Goal: Task Accomplishment & Management: Complete application form

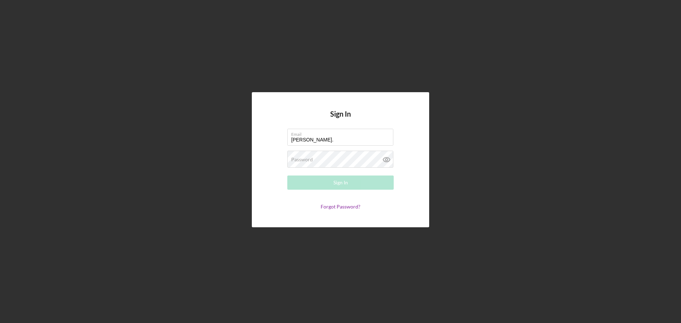
type input "[PERSON_NAME][EMAIL_ADDRESS][PERSON_NAME][DOMAIN_NAME]"
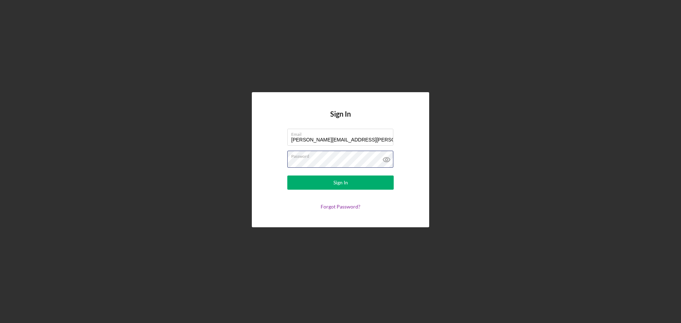
click at [287, 176] on button "Sign In" at bounding box center [340, 183] width 106 height 14
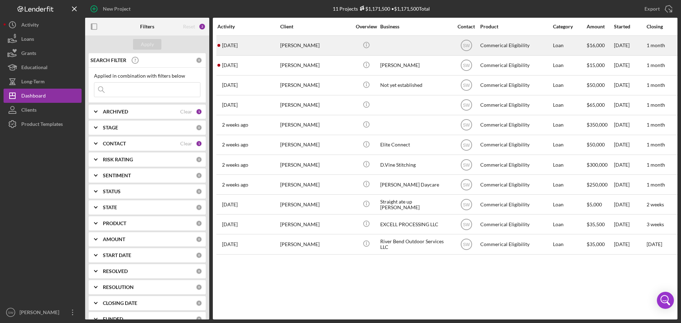
click at [303, 45] on div "[PERSON_NAME]" at bounding box center [315, 45] width 71 height 19
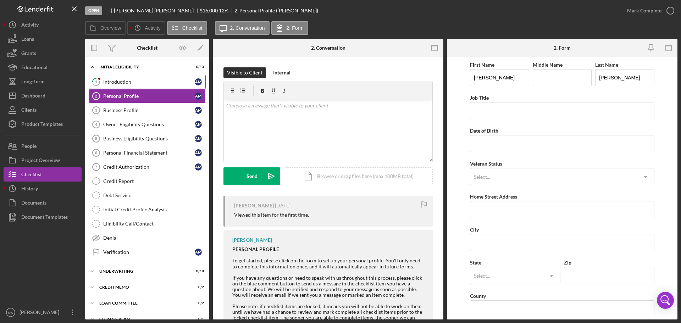
click at [114, 81] on div "Introduction" at bounding box center [148, 82] width 91 height 6
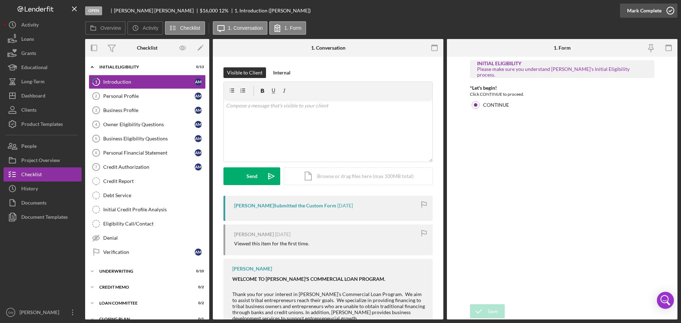
click at [671, 11] on polyline "button" at bounding box center [670, 11] width 3 height 2
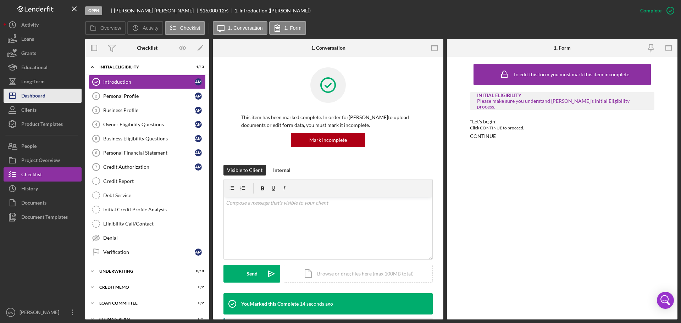
click at [27, 94] on div "Dashboard" at bounding box center [33, 97] width 24 height 16
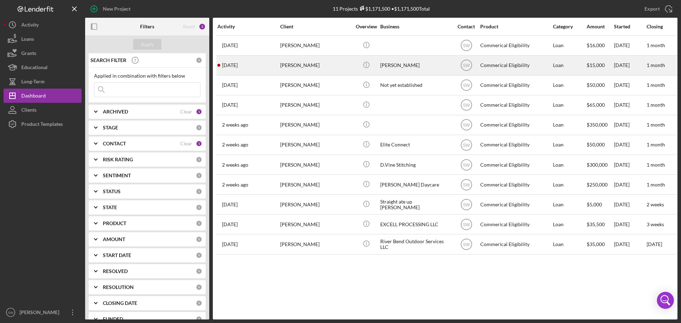
click at [300, 65] on div "[PERSON_NAME]" at bounding box center [315, 65] width 71 height 19
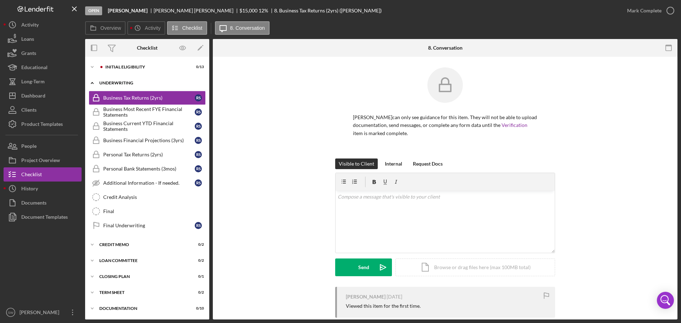
click at [91, 83] on icon "Icon/Expander" at bounding box center [92, 83] width 14 height 14
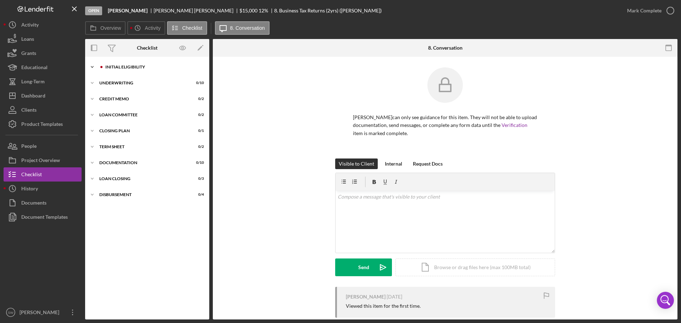
click at [90, 67] on icon "Icon/Expander" at bounding box center [92, 67] width 14 height 14
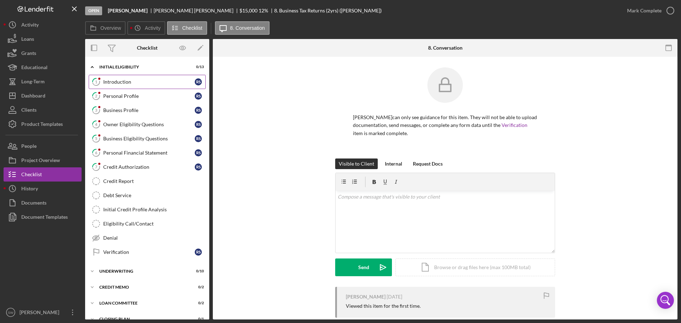
click at [116, 82] on div "Introduction" at bounding box center [148, 82] width 91 height 6
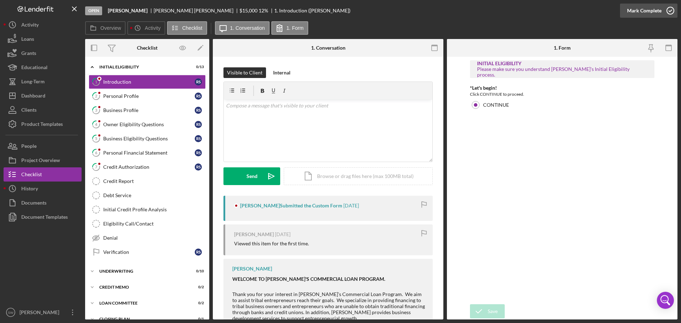
click at [670, 10] on icon "button" at bounding box center [670, 11] width 18 height 18
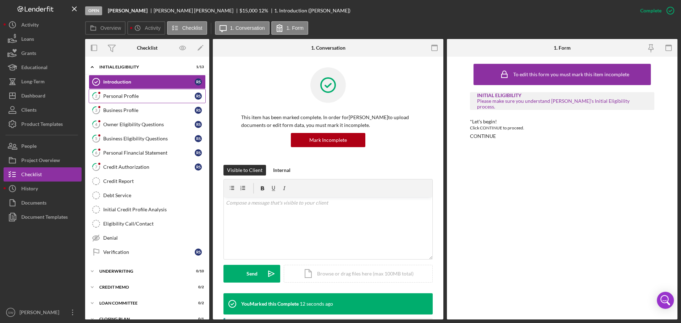
click at [117, 96] on div "Personal Profile" at bounding box center [148, 96] width 91 height 6
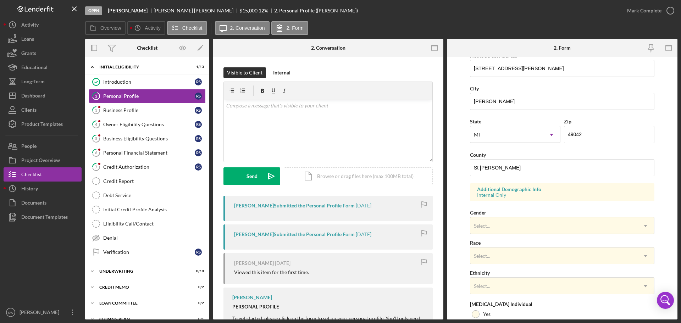
scroll to position [142, 0]
click at [490, 225] on div "Select..." at bounding box center [482, 225] width 18 height 6
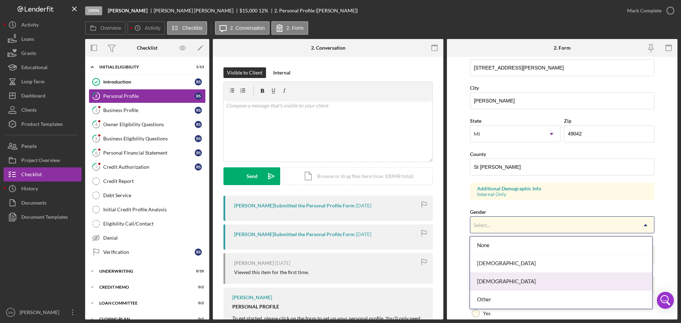
click at [484, 283] on div "Male" at bounding box center [561, 282] width 182 height 18
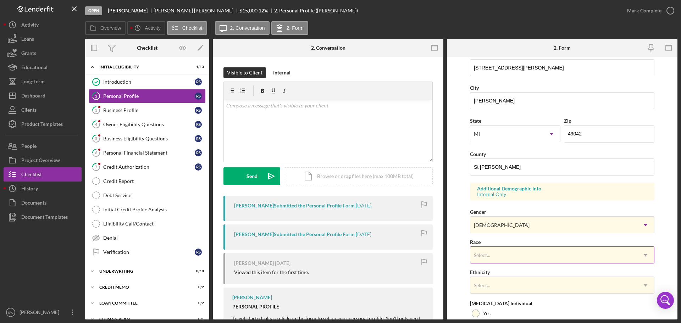
click at [483, 254] on div "Select..." at bounding box center [482, 255] width 16 height 6
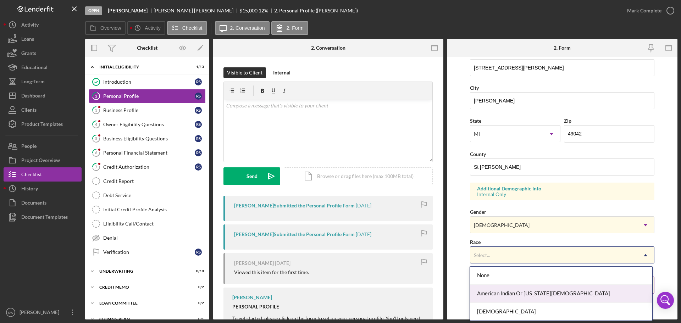
click at [491, 293] on div "American Indian Or Alaska Native" at bounding box center [561, 294] width 182 height 18
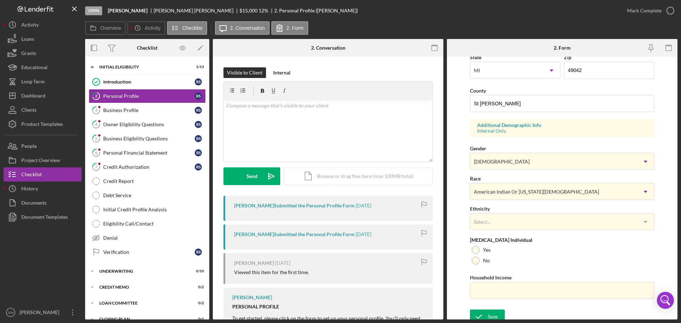
scroll to position [211, 0]
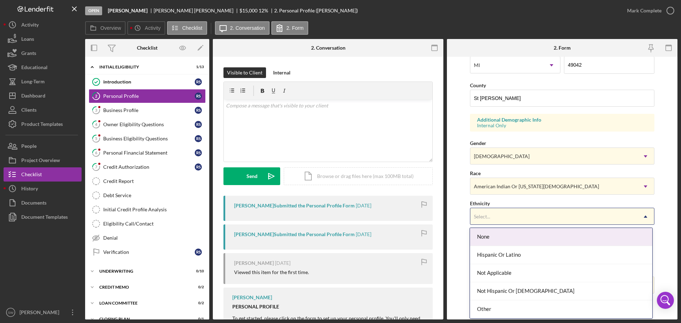
click at [482, 214] on div "Select..." at bounding box center [482, 217] width 16 height 6
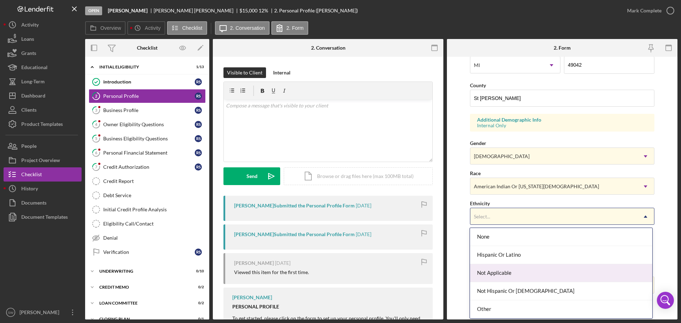
click at [490, 271] on div "Not Applicable" at bounding box center [561, 273] width 182 height 18
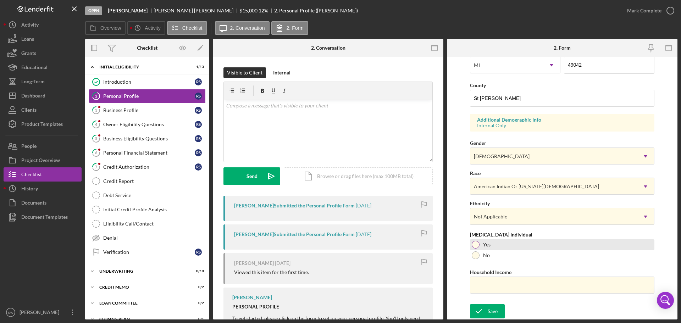
click at [474, 244] on div at bounding box center [476, 245] width 8 height 8
click at [490, 312] on div "Save" at bounding box center [493, 311] width 10 height 14
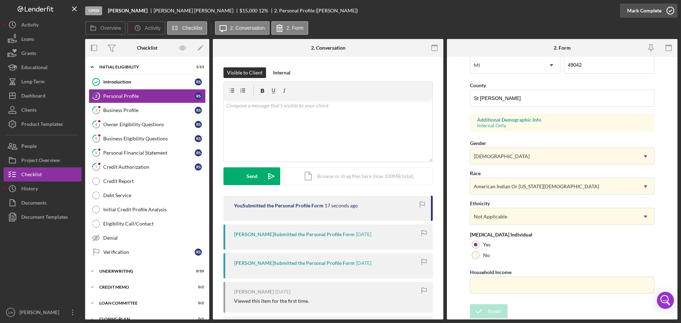
click at [670, 9] on icon "button" at bounding box center [670, 11] width 18 height 18
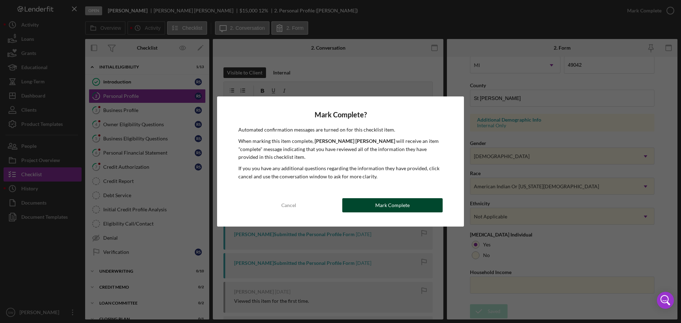
click at [390, 207] on div "Mark Complete" at bounding box center [392, 205] width 34 height 14
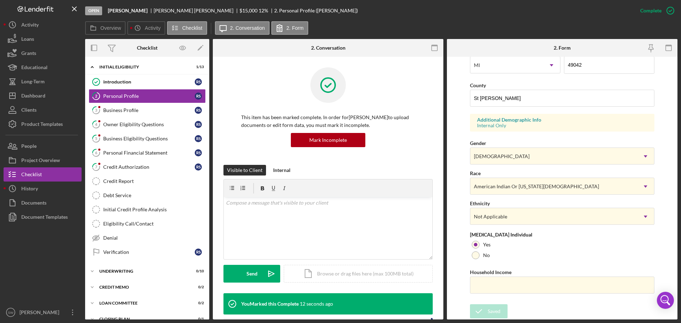
scroll to position [68, 0]
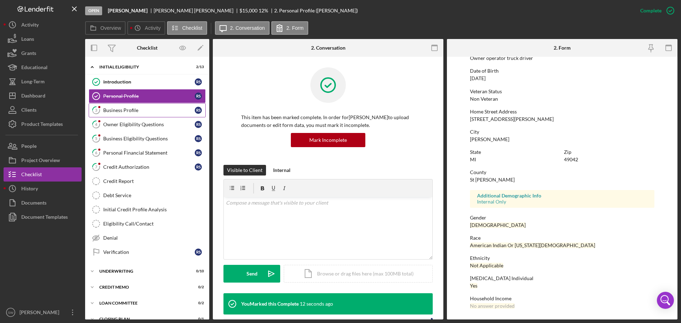
click at [113, 110] on div "Business Profile" at bounding box center [148, 110] width 91 height 6
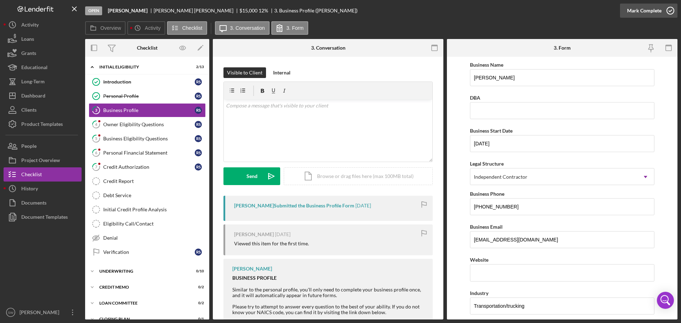
click at [671, 9] on icon "button" at bounding box center [670, 11] width 18 height 18
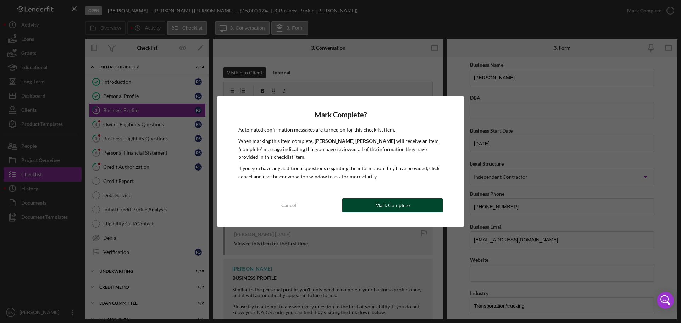
click at [385, 206] on div "Mark Complete" at bounding box center [392, 205] width 34 height 14
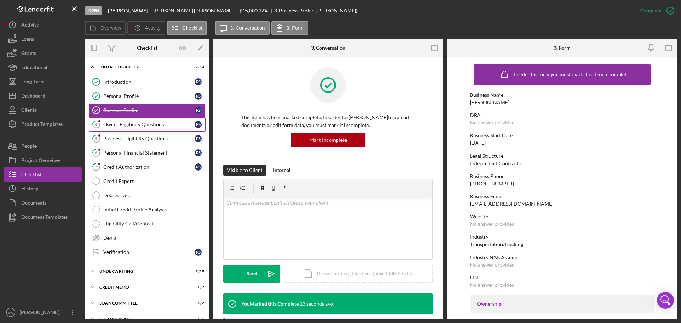
click at [115, 124] on div "Owner Eligibility Questions" at bounding box center [148, 125] width 91 height 6
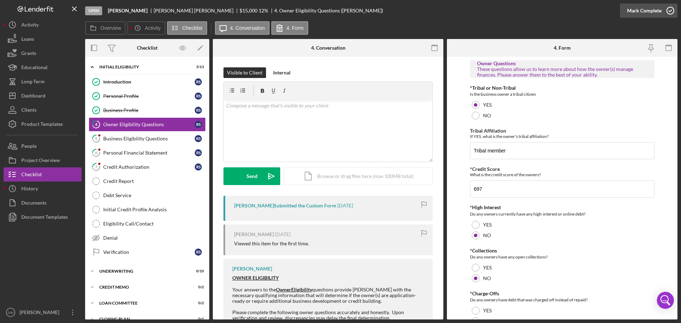
click at [670, 12] on icon "button" at bounding box center [670, 11] width 18 height 18
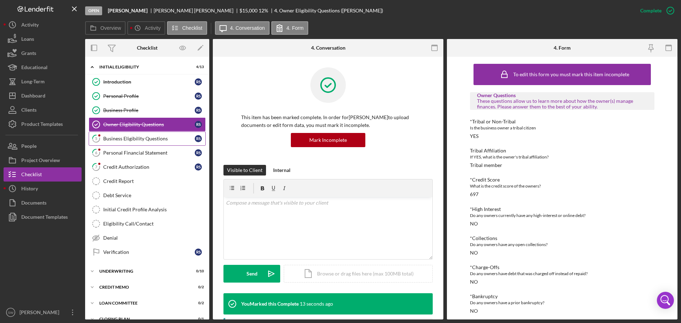
click at [111, 138] on div "Business Eligibility Questions" at bounding box center [148, 139] width 91 height 6
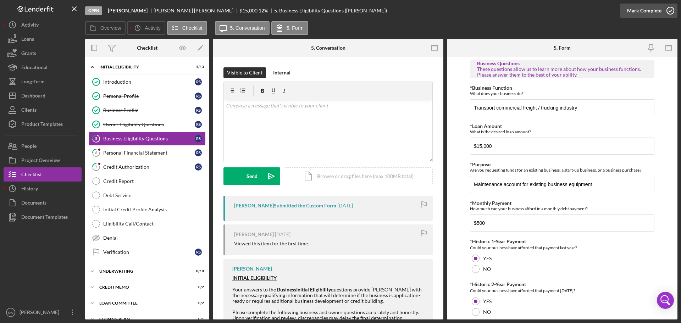
click at [669, 11] on icon "button" at bounding box center [670, 11] width 18 height 18
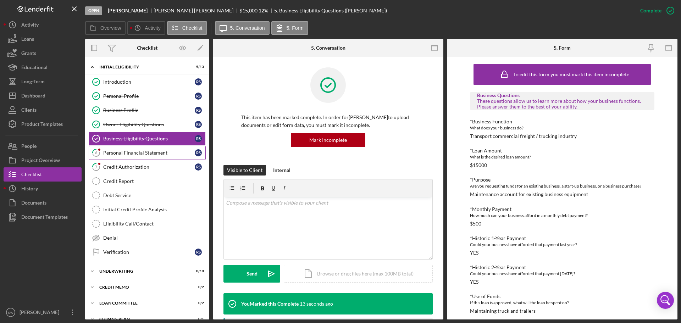
click at [123, 154] on div "Personal Financial Statement" at bounding box center [148, 153] width 91 height 6
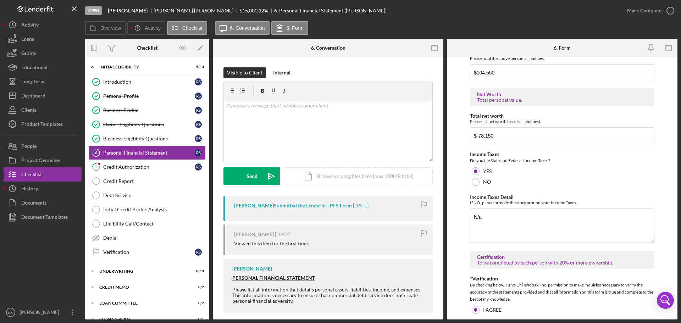
scroll to position [1335, 0]
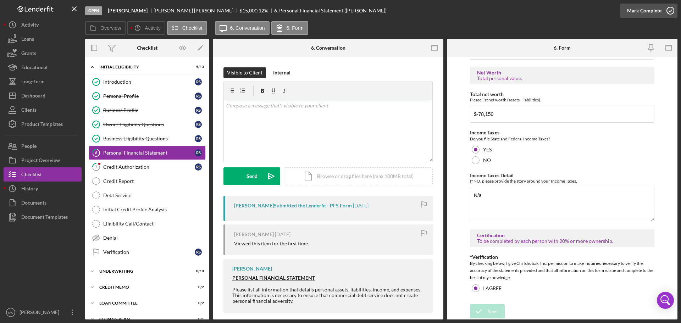
click at [670, 12] on icon "button" at bounding box center [670, 11] width 18 height 18
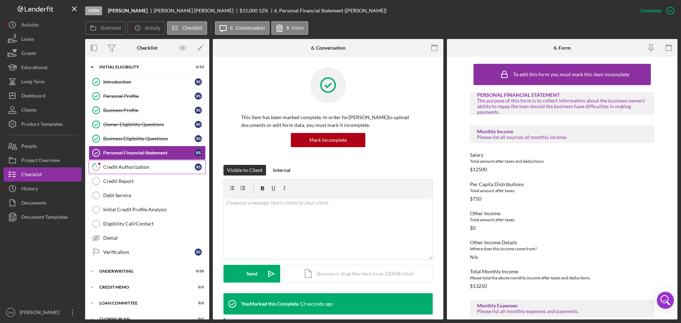
click at [121, 169] on div "Credit Authorization" at bounding box center [148, 167] width 91 height 6
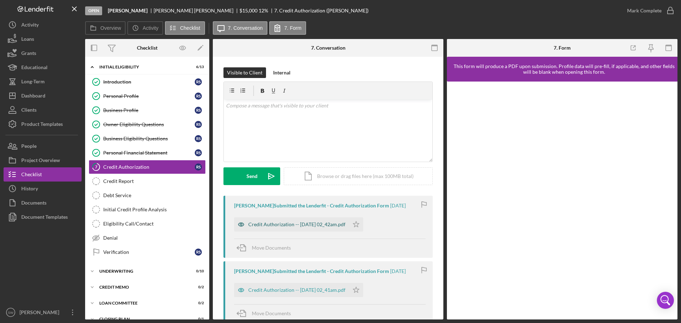
click at [312, 224] on div "Credit Authorization -- [DATE] 02_42am.pdf" at bounding box center [296, 225] width 97 height 6
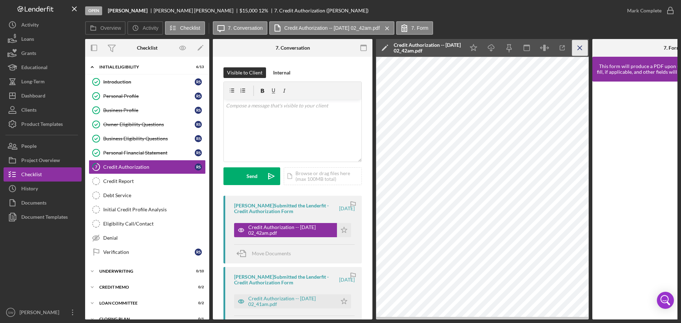
click at [580, 45] on icon "Icon/Menu Close" at bounding box center [580, 48] width 16 height 16
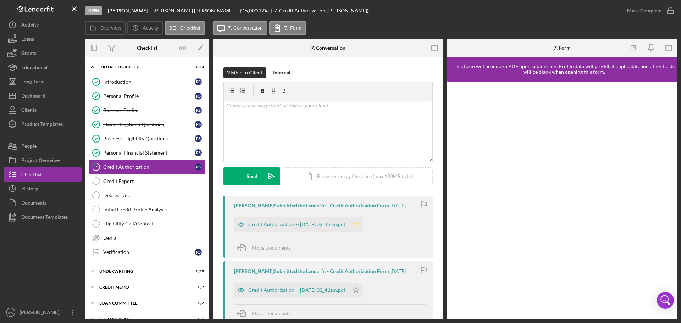
click at [363, 225] on icon "Icon/Star" at bounding box center [356, 224] width 14 height 14
click at [363, 292] on icon "Icon/Star" at bounding box center [356, 290] width 14 height 14
click at [670, 12] on icon "button" at bounding box center [670, 11] width 18 height 18
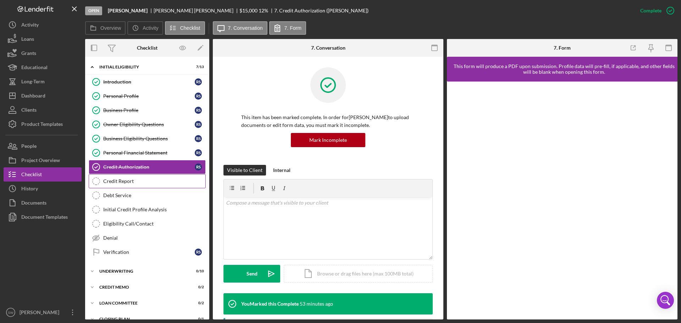
click at [113, 183] on div "Credit Report" at bounding box center [154, 181] width 102 height 6
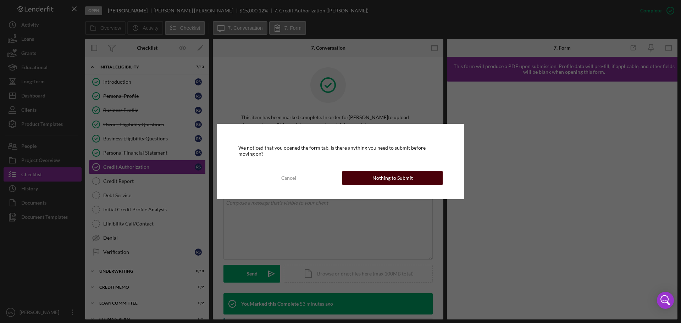
click at [378, 177] on div "Nothing to Submit" at bounding box center [392, 178] width 40 height 14
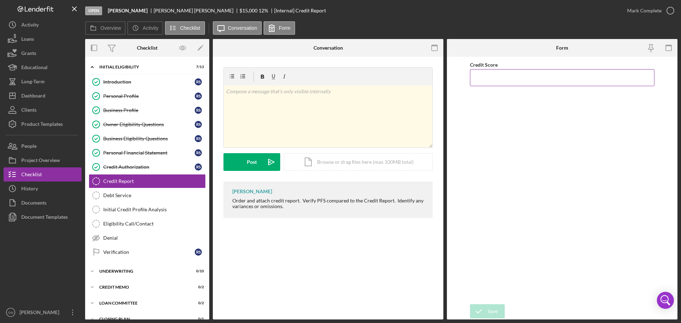
click at [506, 85] on input "Credit Score" at bounding box center [562, 77] width 184 height 17
type input "641"
drag, startPoint x: 585, startPoint y: 124, endPoint x: 590, endPoint y: 115, distance: 9.5
click at [586, 123] on div "Credit Score 641" at bounding box center [562, 180] width 184 height 240
click at [673, 10] on icon "button" at bounding box center [670, 11] width 18 height 18
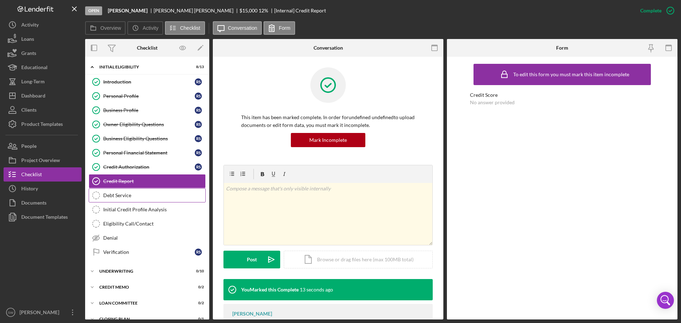
click at [112, 194] on div "Debt Service" at bounding box center [154, 196] width 102 height 6
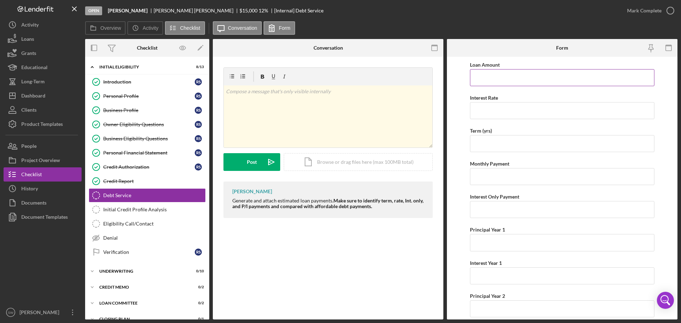
click at [485, 77] on input "Loan Amount" at bounding box center [562, 77] width 184 height 17
type input "$40,000"
type input "12.00000%"
type input "1"
click at [486, 177] on input "$400" at bounding box center [562, 176] width 184 height 17
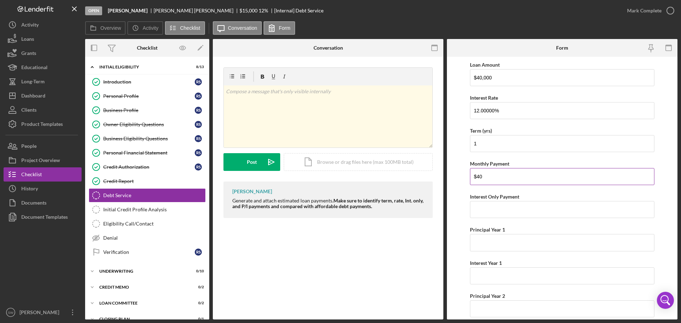
type input "$4"
click at [478, 212] on input "Interest Only Payment" at bounding box center [562, 209] width 184 height 17
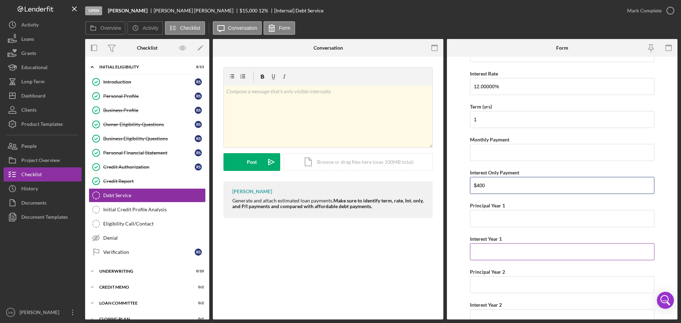
scroll to position [57, 0]
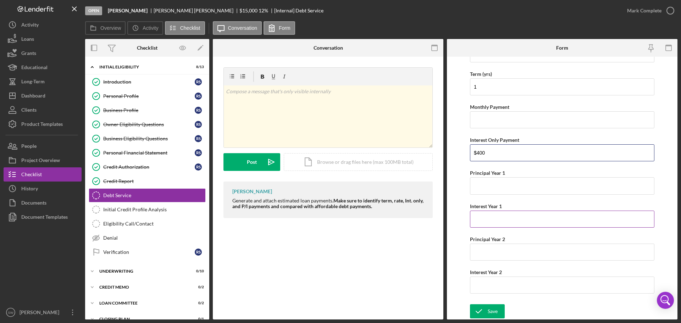
type input "$400"
click at [480, 219] on input "Interest Year 1" at bounding box center [562, 219] width 184 height 17
type input "$4,800"
click at [531, 237] on div "Principal Year 2" at bounding box center [562, 239] width 184 height 9
click at [490, 314] on div "Save" at bounding box center [493, 311] width 10 height 14
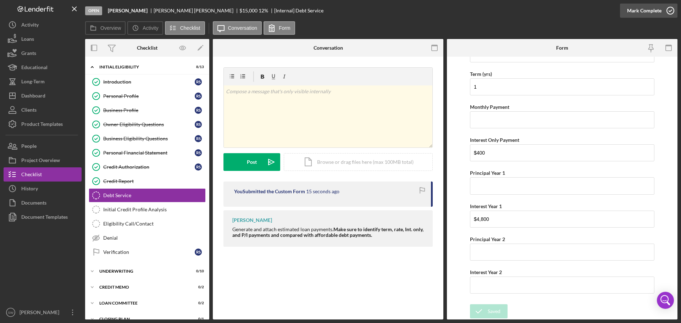
click at [670, 12] on icon "button" at bounding box center [670, 11] width 18 height 18
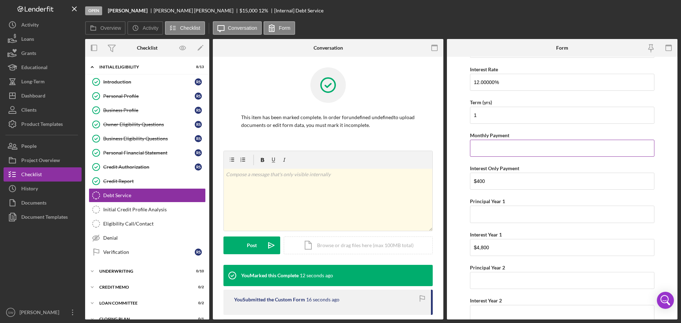
scroll to position [85, 0]
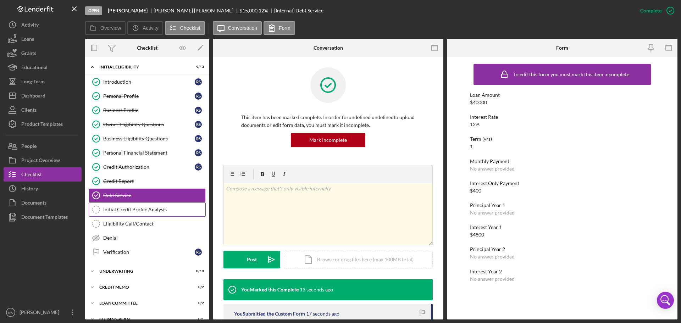
click at [121, 208] on div "Initial Credit Profile Analysis" at bounding box center [154, 210] width 102 height 6
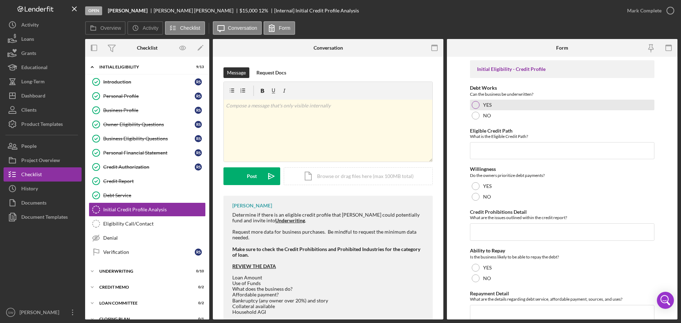
click at [476, 105] on div at bounding box center [476, 105] width 8 height 8
click at [482, 151] on input "Eligible Credit Path" at bounding box center [562, 150] width 184 height 17
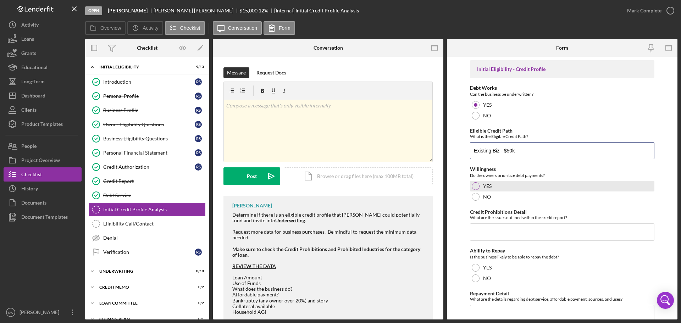
type input "Existing Biz - $50k"
click at [477, 186] on div at bounding box center [476, 186] width 8 height 8
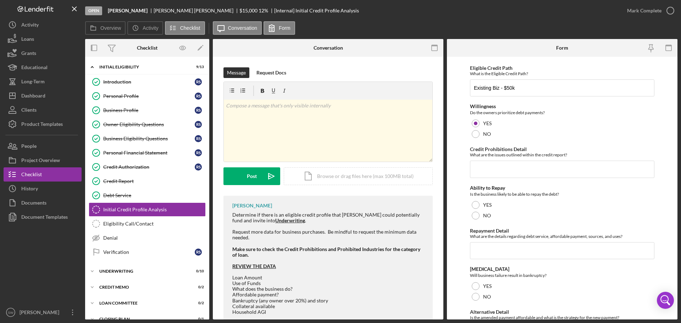
scroll to position [71, 0]
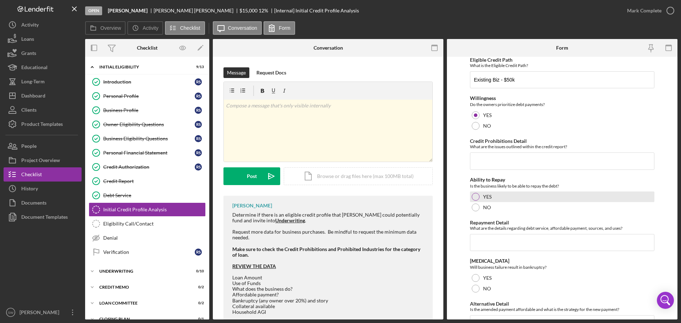
click at [475, 196] on div at bounding box center [476, 197] width 8 height 8
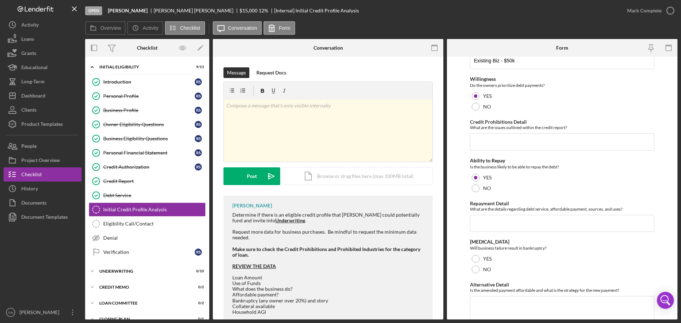
scroll to position [128, 0]
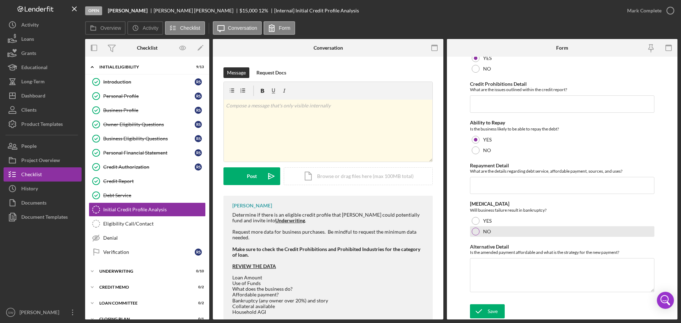
click at [476, 232] on div at bounding box center [476, 232] width 8 height 8
click at [482, 264] on textarea "Alternative Detail" at bounding box center [562, 275] width 184 height 34
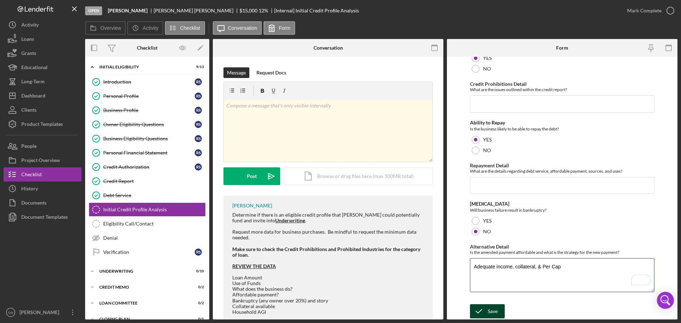
type textarea "Adequate income, collateral, & Per Cap"
click at [488, 307] on div "Save" at bounding box center [493, 311] width 10 height 14
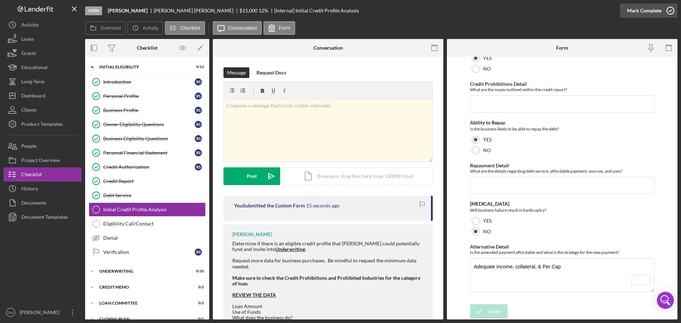
click at [671, 10] on icon "button" at bounding box center [670, 11] width 18 height 18
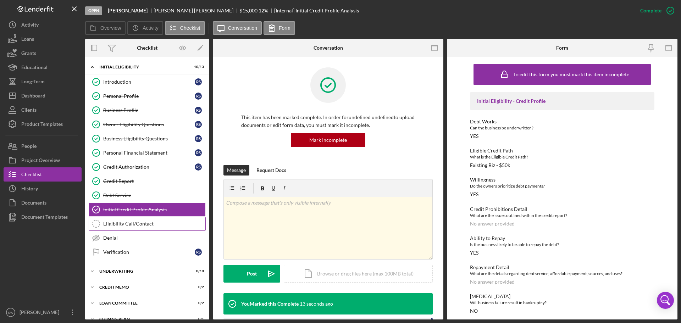
click at [113, 225] on div "Eligibility Call/Contact" at bounding box center [154, 224] width 102 height 6
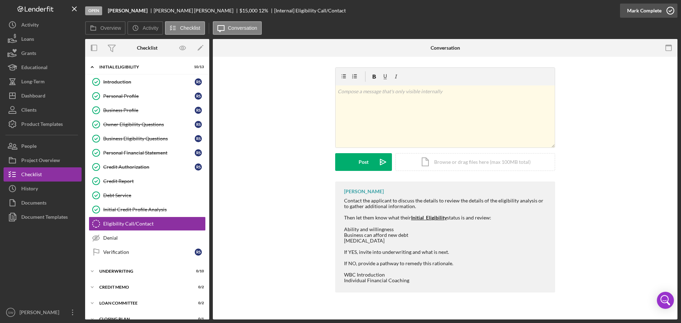
click at [669, 11] on polyline "button" at bounding box center [670, 11] width 3 height 2
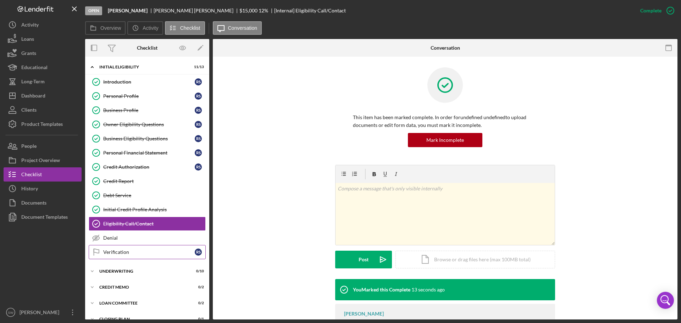
click at [111, 253] on div "Verification" at bounding box center [148, 252] width 91 height 6
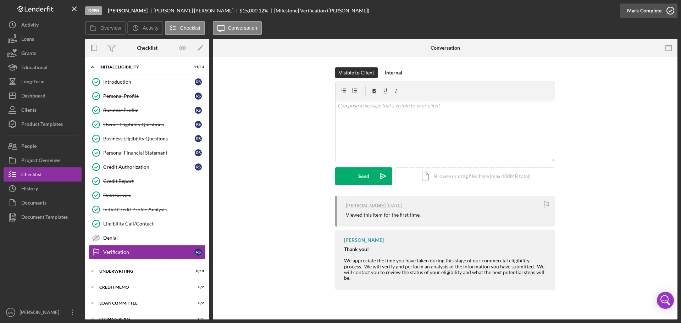
click at [671, 11] on icon "button" at bounding box center [670, 11] width 18 height 18
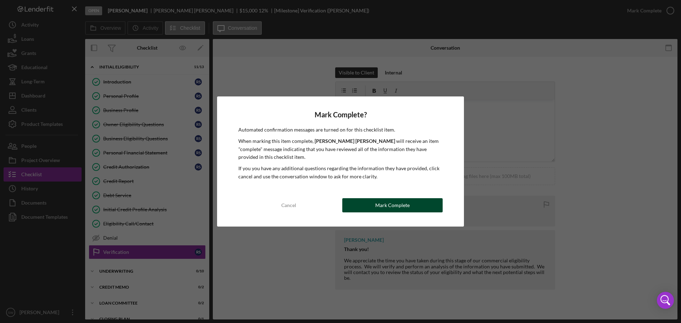
click at [378, 205] on div "Mark Complete" at bounding box center [392, 205] width 34 height 14
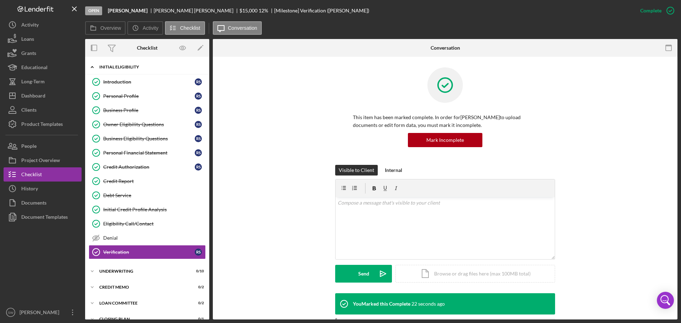
click at [93, 68] on icon "Icon/Expander" at bounding box center [92, 67] width 14 height 14
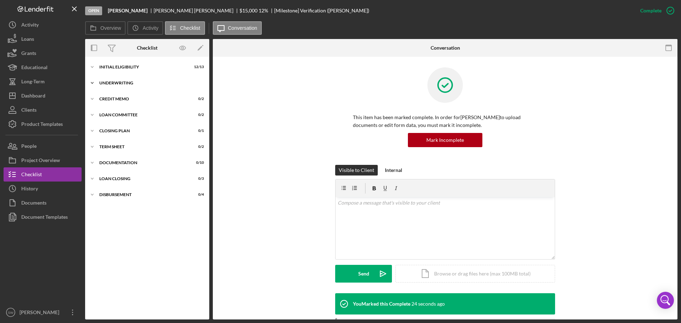
click at [93, 83] on polyline at bounding box center [92, 82] width 2 height 1
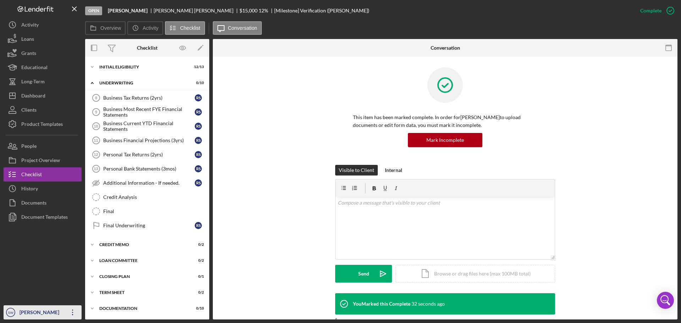
click at [28, 314] on div "[PERSON_NAME]" at bounding box center [41, 313] width 46 height 16
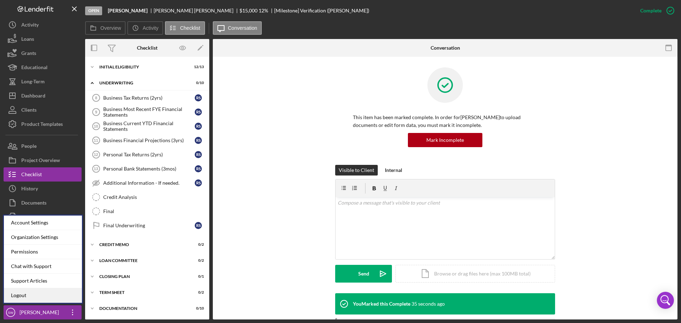
click at [17, 296] on link "Logout" at bounding box center [43, 295] width 78 height 15
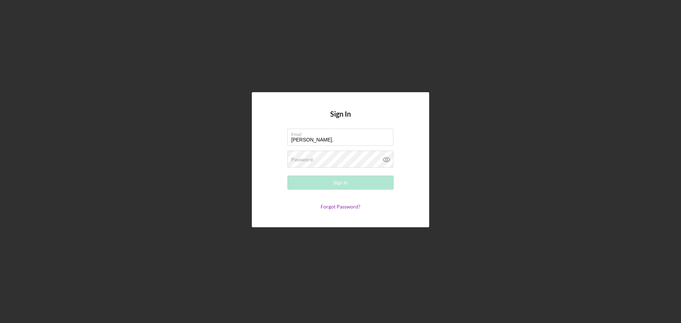
type input "[PERSON_NAME][EMAIL_ADDRESS][PERSON_NAME][DOMAIN_NAME]"
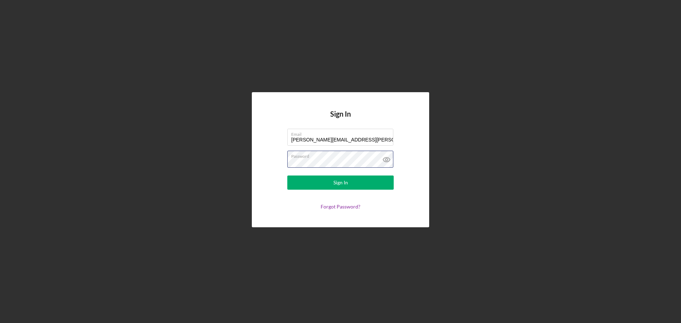
click at [287, 176] on button "Sign In" at bounding box center [340, 183] width 106 height 14
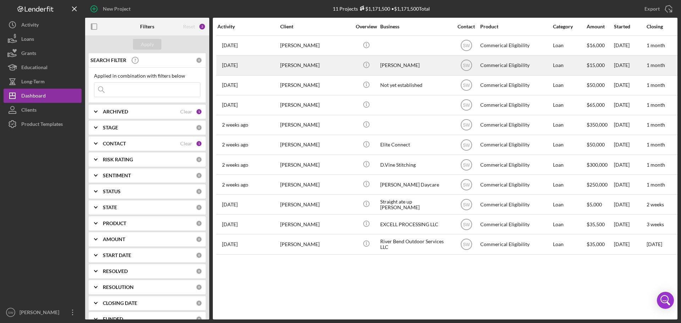
click at [291, 66] on div "[PERSON_NAME]" at bounding box center [315, 65] width 71 height 19
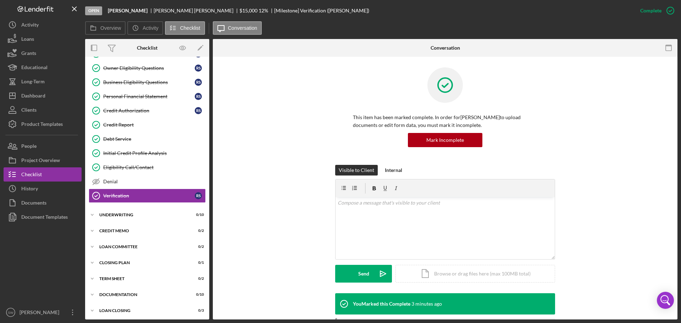
scroll to position [64, 0]
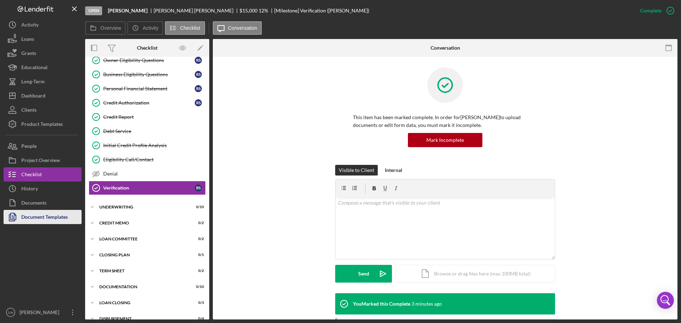
click at [32, 215] on div "Document Templates" at bounding box center [44, 218] width 46 height 16
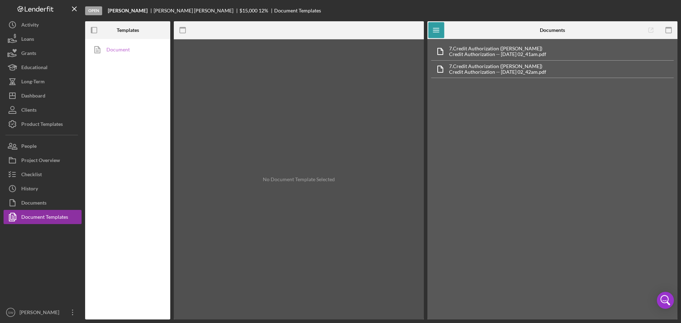
click at [113, 51] on link "Document" at bounding box center [126, 50] width 74 height 14
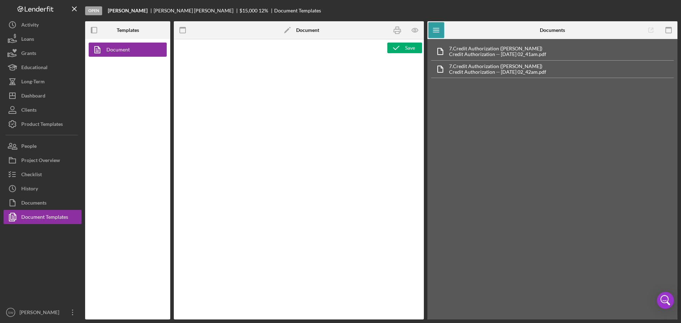
type textarea "<h1 style="text-align: center">Commercial Eligibility Application</h1> <h2>Pers…"
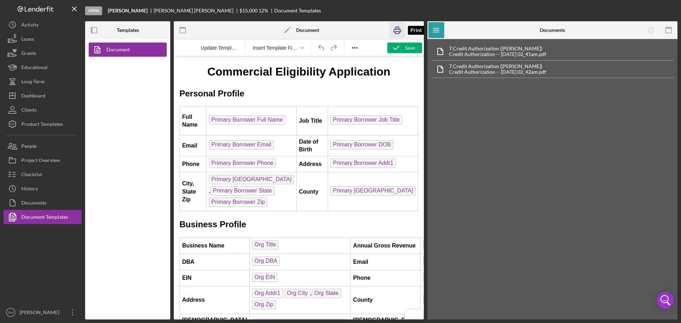
click at [396, 30] on icon "button" at bounding box center [397, 30] width 16 height 16
click at [29, 163] on div "Project Overview" at bounding box center [40, 161] width 39 height 16
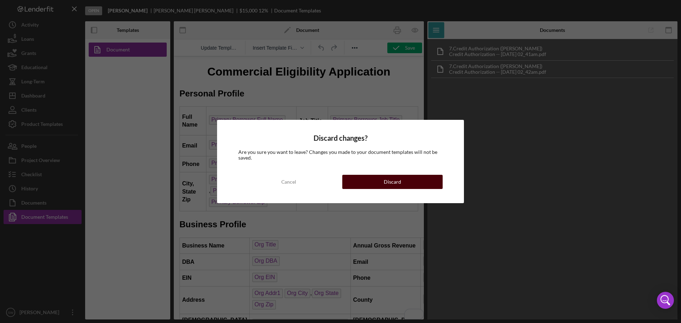
click at [386, 180] on div "Discard" at bounding box center [392, 182] width 17 height 14
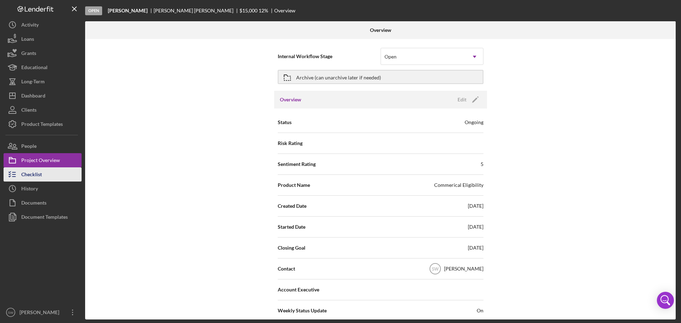
click at [31, 172] on div "Checklist" at bounding box center [31, 175] width 21 height 16
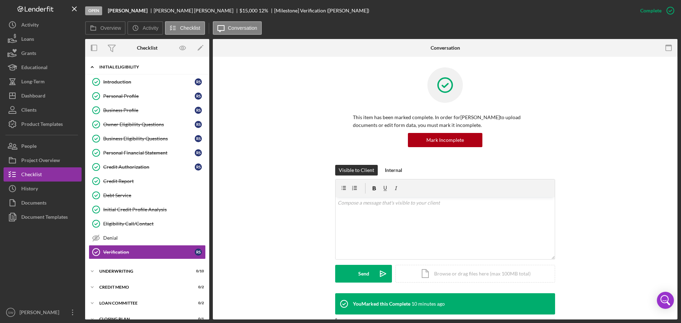
click at [91, 66] on icon "Icon/Expander" at bounding box center [92, 67] width 14 height 14
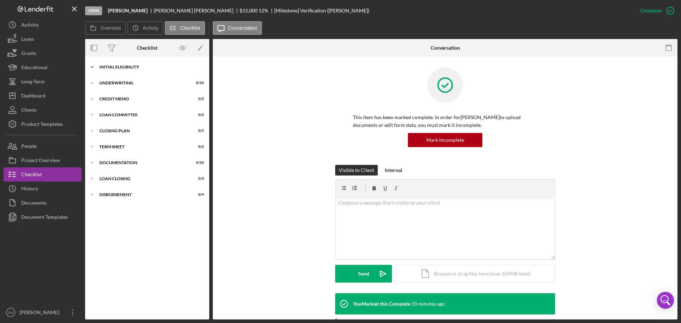
click at [91, 67] on polyline at bounding box center [92, 66] width 2 height 1
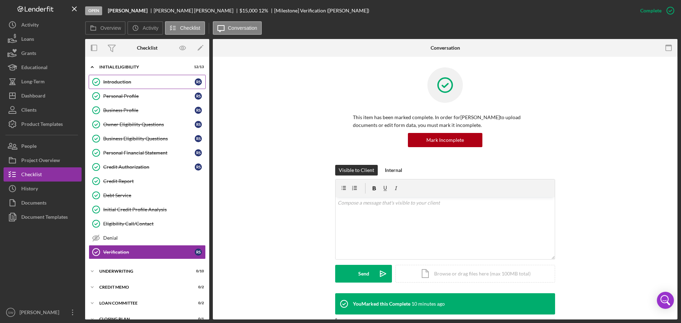
click at [113, 82] on div "Introduction" at bounding box center [148, 82] width 91 height 6
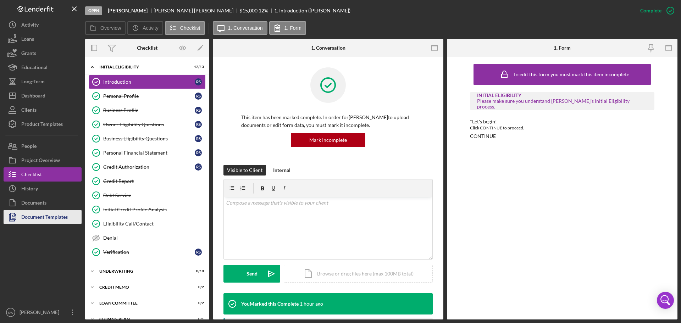
click at [33, 216] on div "Document Templates" at bounding box center [44, 218] width 46 height 16
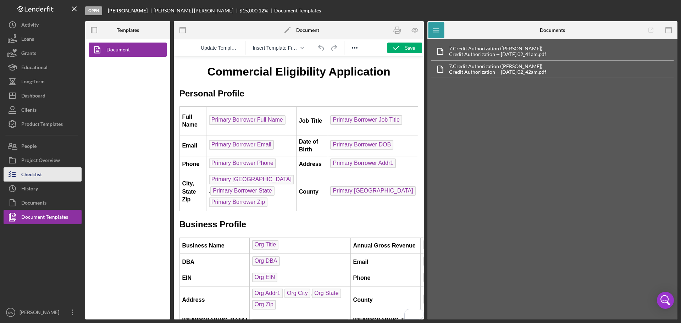
click at [33, 172] on div "Checklist" at bounding box center [31, 175] width 21 height 16
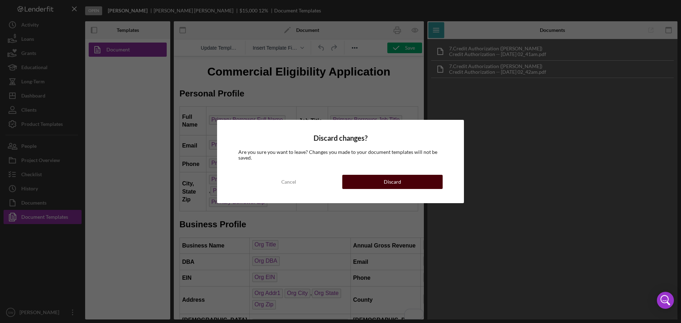
click at [390, 182] on div "Discard" at bounding box center [392, 182] width 17 height 14
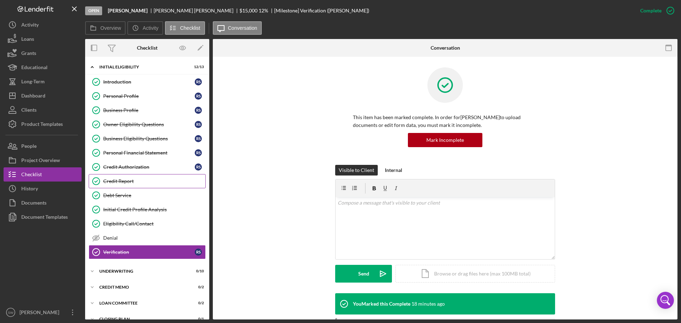
click at [111, 182] on div "Credit Report" at bounding box center [154, 181] width 102 height 6
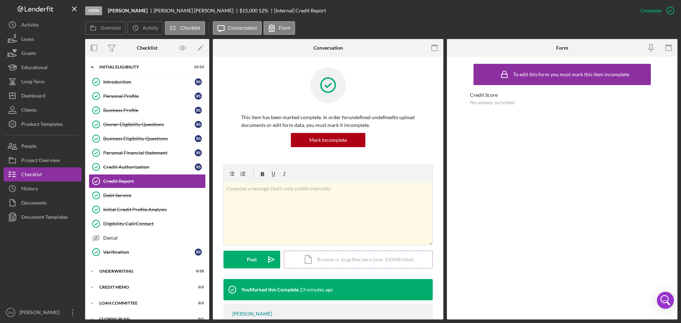
click at [326, 259] on div "Icon/Document Browse or drag files here (max 100MB total) Tap to choose files o…" at bounding box center [358, 260] width 149 height 18
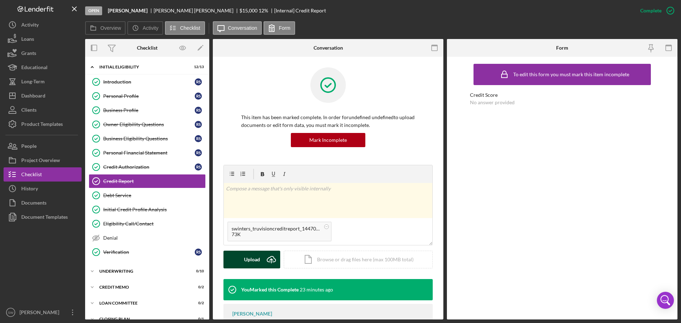
click at [251, 260] on div "Upload" at bounding box center [252, 260] width 16 height 18
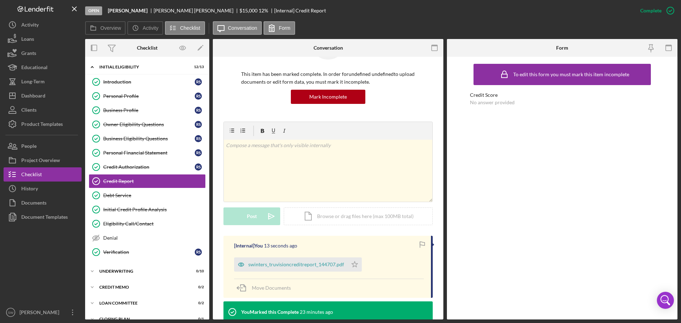
scroll to position [71, 0]
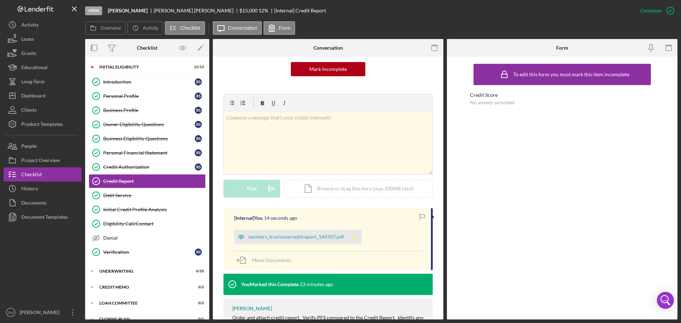
click at [354, 236] on polygon "button" at bounding box center [355, 237] width 6 height 6
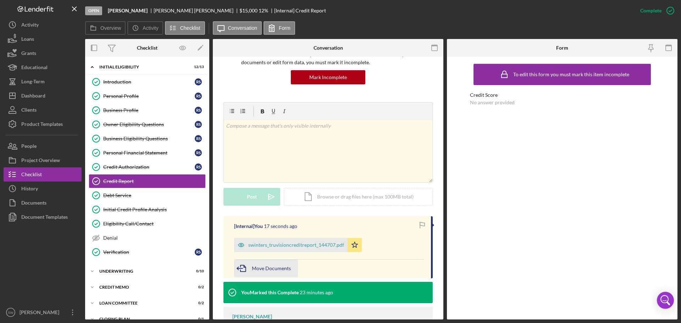
scroll to position [101, 0]
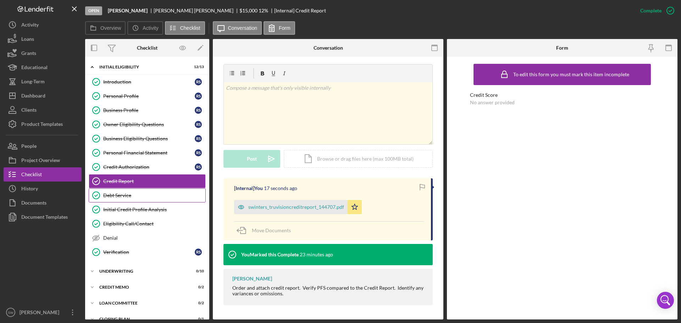
click at [106, 196] on div "Debt Service" at bounding box center [154, 196] width 102 height 6
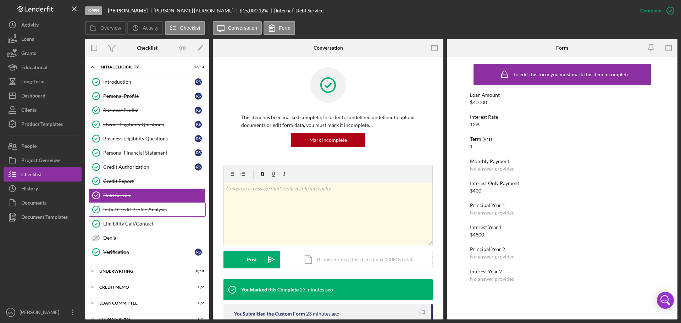
click at [118, 210] on div "Initial Credit Profile Analysis" at bounding box center [154, 210] width 102 height 6
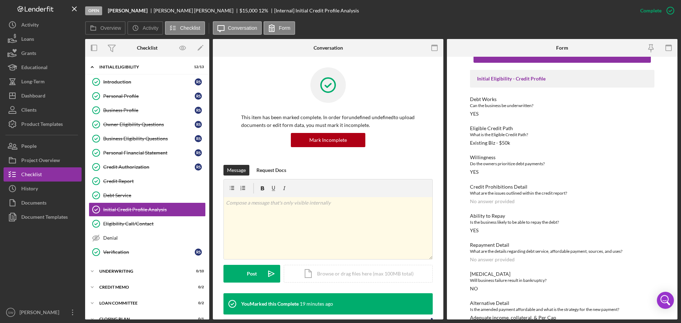
scroll to position [34, 0]
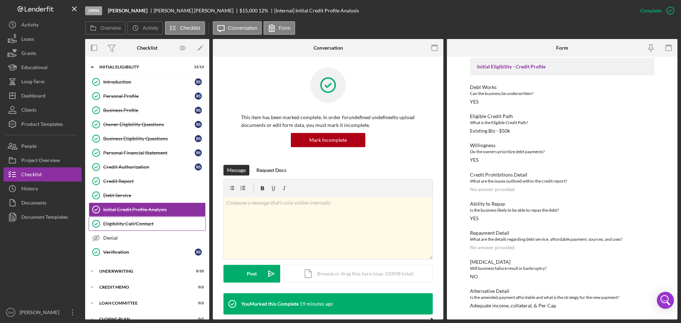
click at [118, 224] on div "Eligibility Call/Contact" at bounding box center [154, 224] width 102 height 6
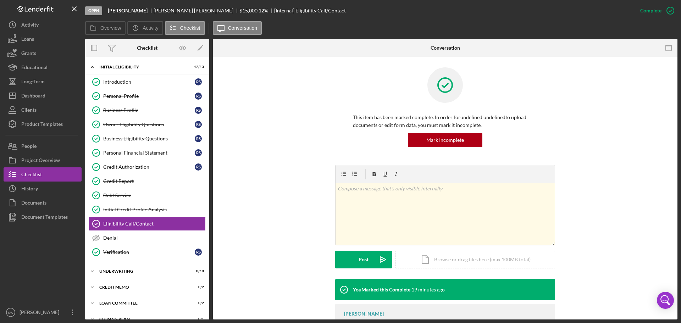
scroll to position [109, 0]
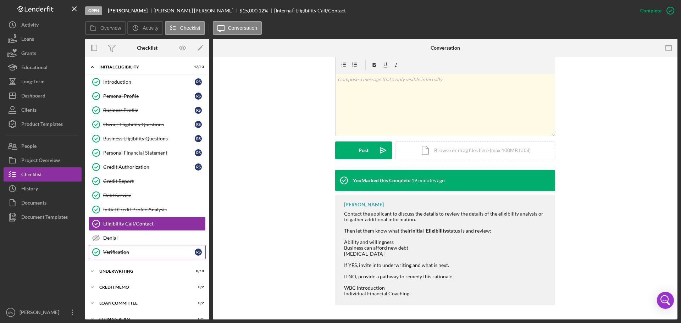
click at [112, 254] on div "Verification" at bounding box center [148, 252] width 91 height 6
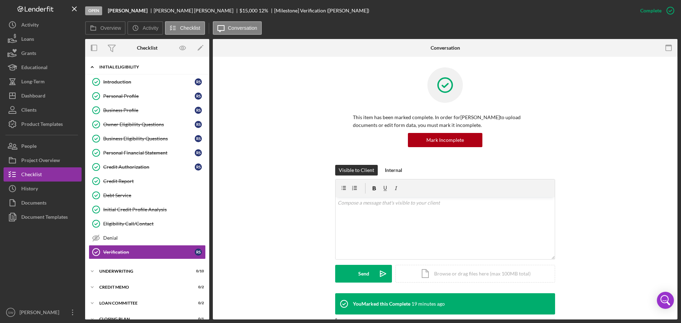
click at [93, 67] on icon "Icon/Expander" at bounding box center [92, 67] width 14 height 14
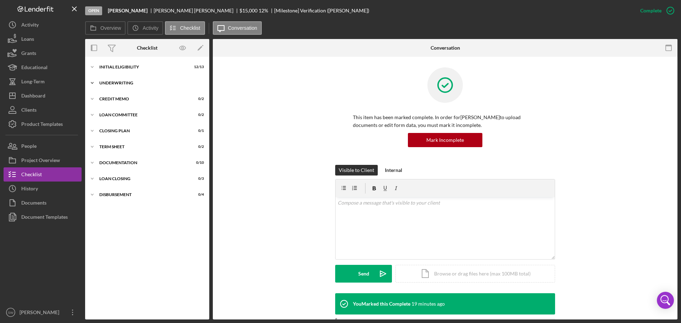
click at [93, 84] on icon "Icon/Expander" at bounding box center [92, 83] width 14 height 14
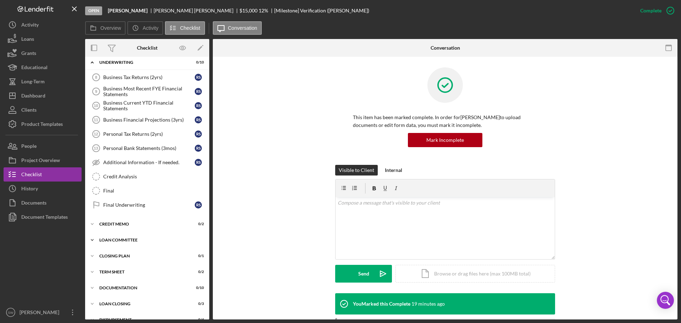
scroll to position [32, 0]
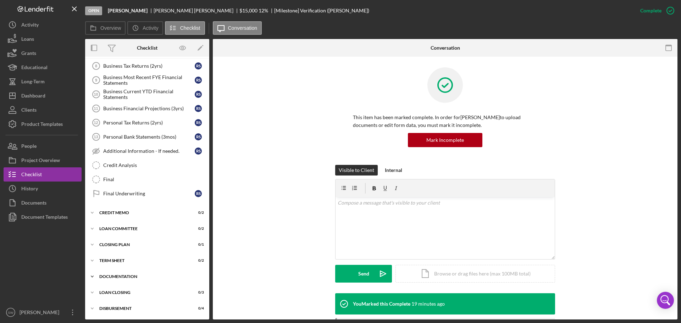
click at [91, 275] on icon "Icon/Expander" at bounding box center [92, 276] width 14 height 14
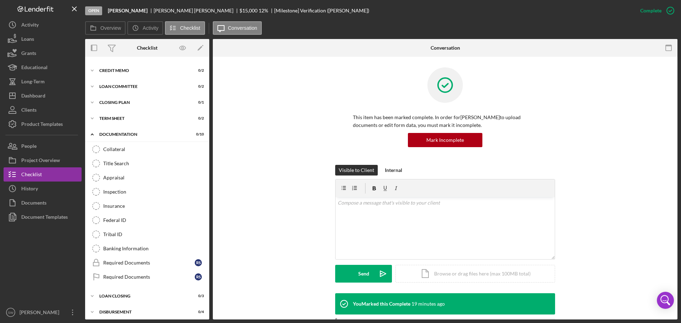
scroll to position [178, 0]
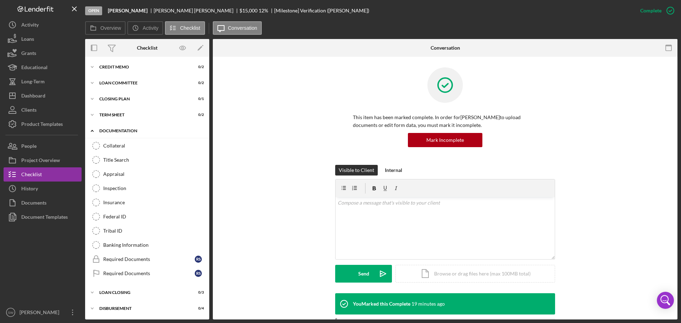
click at [94, 132] on icon "Icon/Expander" at bounding box center [92, 131] width 14 height 14
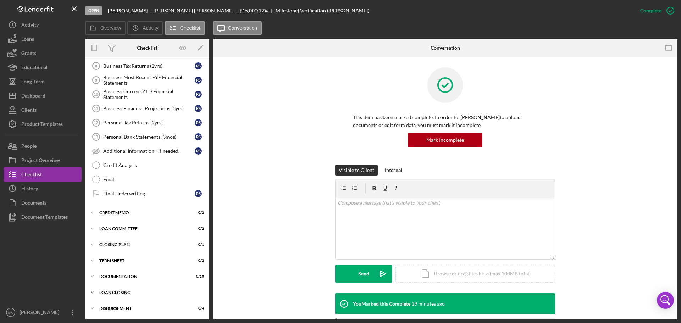
click at [95, 291] on icon "Icon/Expander" at bounding box center [92, 292] width 14 height 14
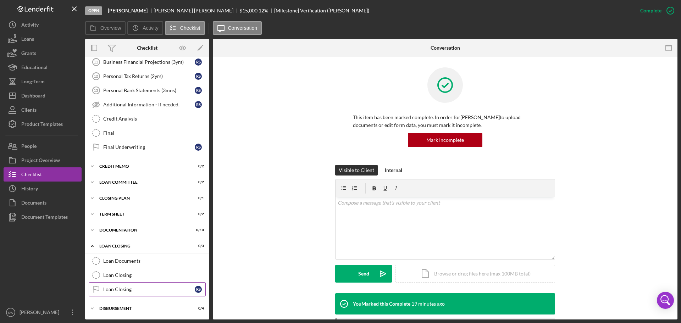
click at [95, 291] on icon "Loan Closing" at bounding box center [96, 289] width 18 height 18
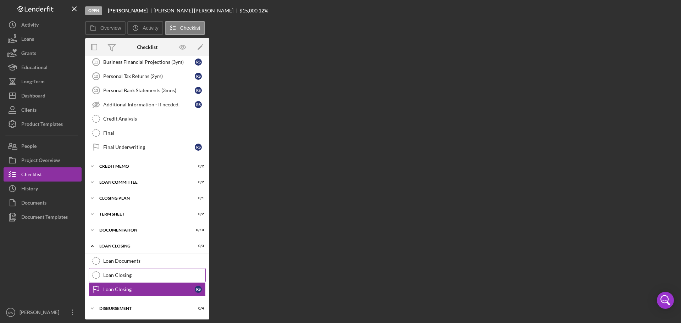
scroll to position [78, 0]
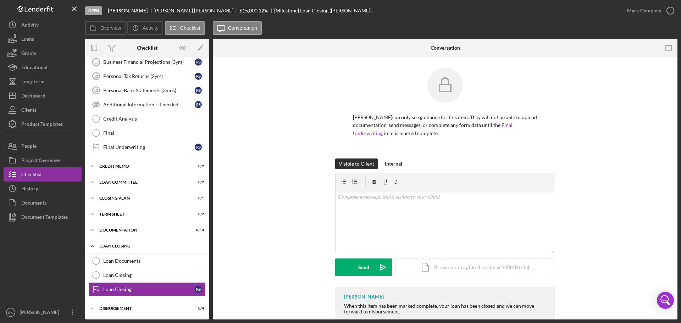
click at [93, 247] on icon "Icon/Expander" at bounding box center [92, 246] width 14 height 14
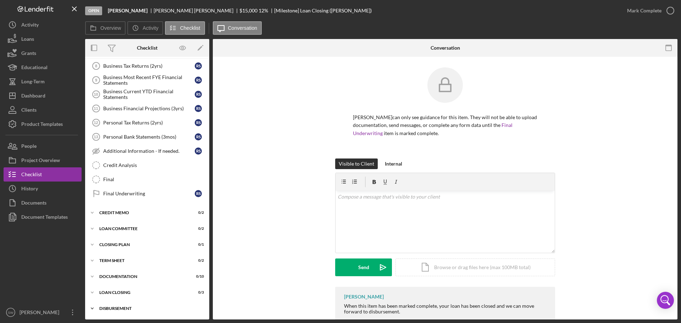
click at [93, 307] on icon "Icon/Expander" at bounding box center [92, 308] width 14 height 14
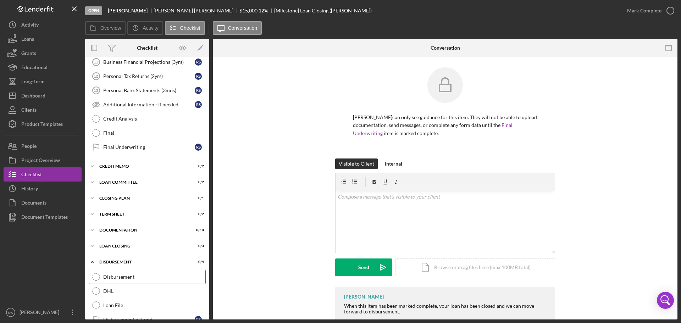
scroll to position [93, 0]
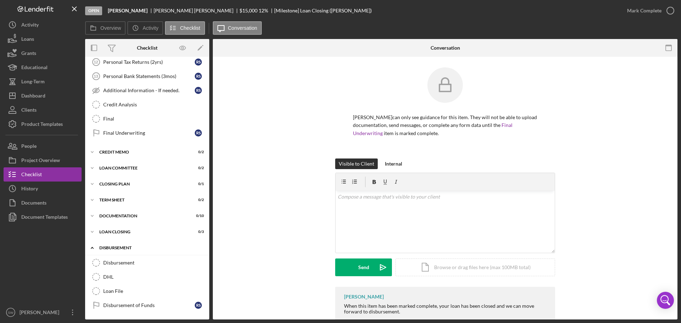
click at [93, 248] on polyline at bounding box center [92, 247] width 2 height 1
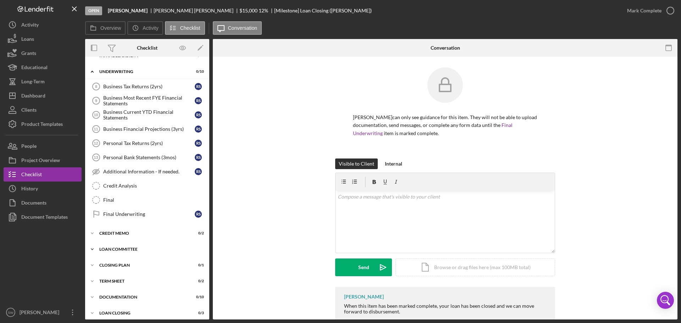
scroll to position [0, 0]
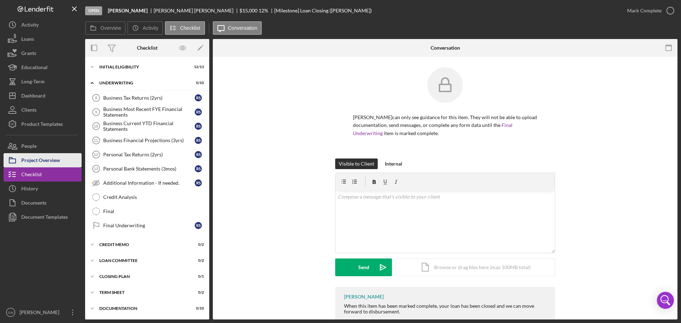
click at [27, 161] on div "Project Overview" at bounding box center [40, 161] width 39 height 16
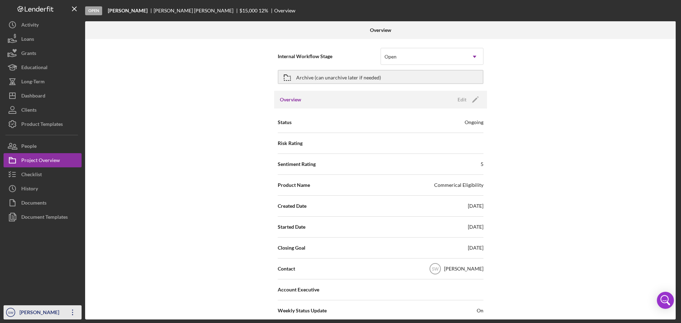
click at [29, 318] on div "[PERSON_NAME]" at bounding box center [41, 313] width 46 height 16
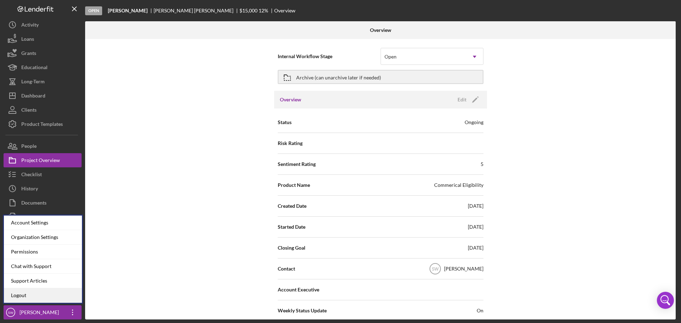
click at [26, 296] on link "Logout" at bounding box center [43, 295] width 78 height 15
